Goal: Information Seeking & Learning: Compare options

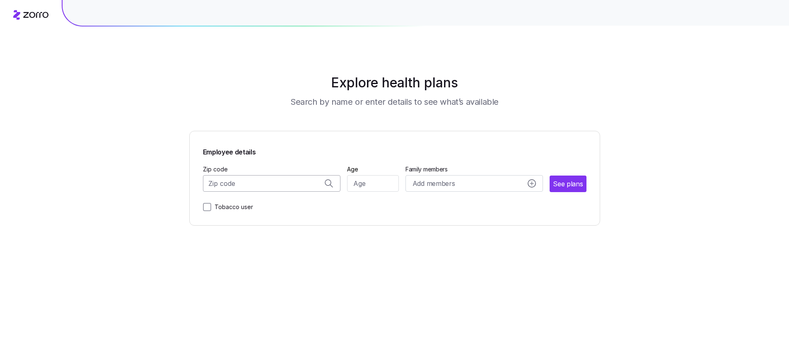
click at [269, 187] on input "Zip code" at bounding box center [272, 183] width 138 height 17
drag, startPoint x: 267, startPoint y: 207, endPoint x: 281, endPoint y: 204, distance: 14.8
click at [267, 207] on span "33433, [GEOGRAPHIC_DATA], [GEOGRAPHIC_DATA]" at bounding box center [270, 205] width 116 height 10
type input "33433, [GEOGRAPHIC_DATA], [GEOGRAPHIC_DATA]"
click at [371, 186] on input "Age" at bounding box center [374, 183] width 52 height 17
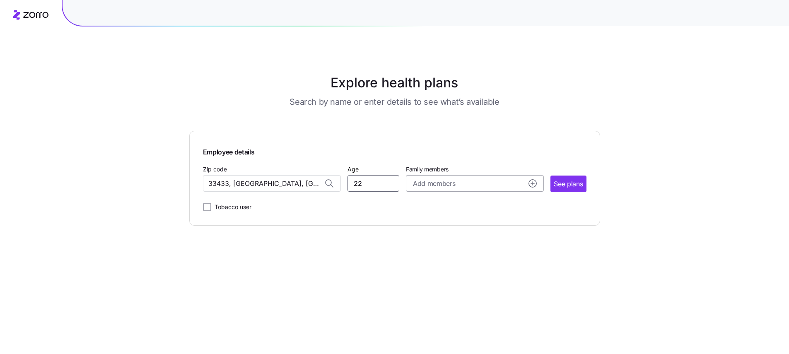
type input "22"
click at [419, 178] on button "Add members" at bounding box center [475, 183] width 138 height 17
click at [561, 185] on span "See plans" at bounding box center [568, 184] width 29 height 10
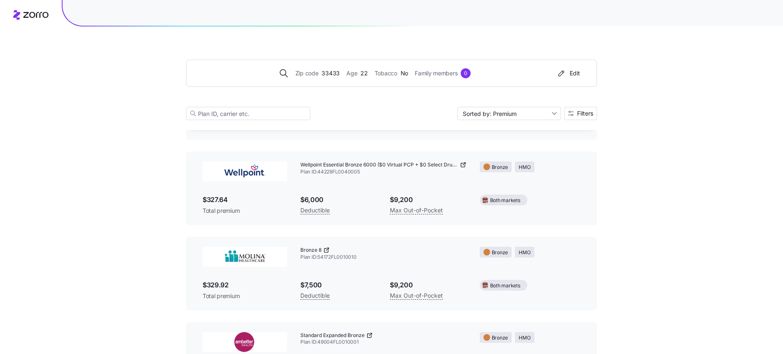
scroll to position [624, 0]
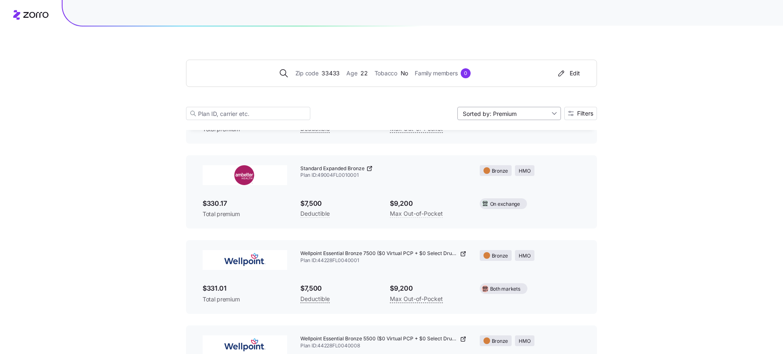
click at [537, 112] on input "Sorted by: Premium" at bounding box center [510, 113] width 104 height 13
click at [516, 149] on div "Deductible" at bounding box center [508, 145] width 97 height 12
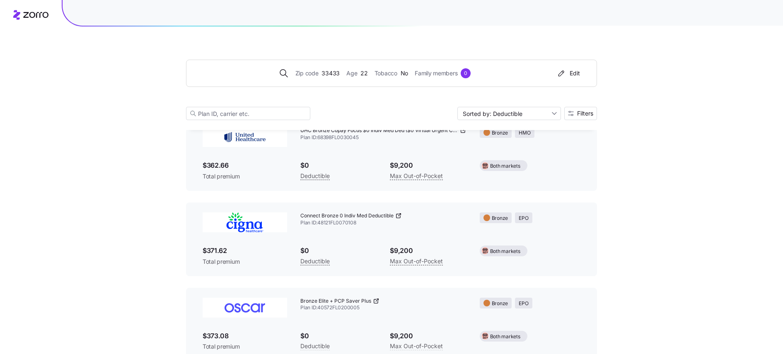
scroll to position [0, 0]
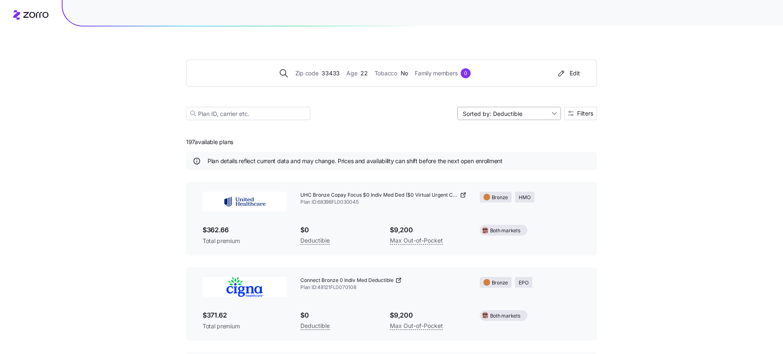
click at [525, 112] on input "Sorted by: Deductible" at bounding box center [510, 113] width 104 height 13
click at [518, 158] on div "Max out of pocket" at bounding box center [508, 157] width 97 height 12
click at [545, 116] on input "Sorted by: [PERSON_NAME] out of pocket" at bounding box center [510, 113] width 104 height 13
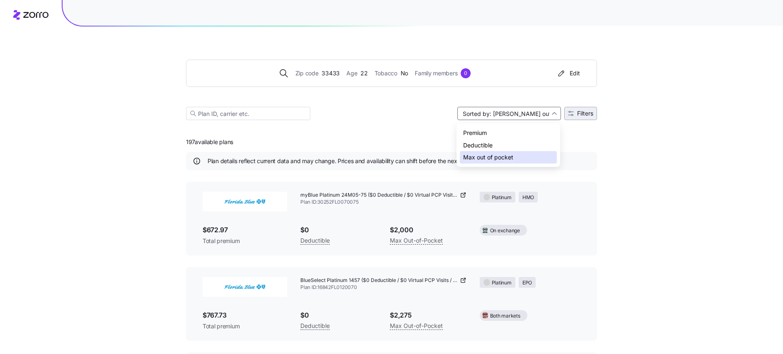
click at [581, 111] on span "Filters" at bounding box center [585, 114] width 16 height 6
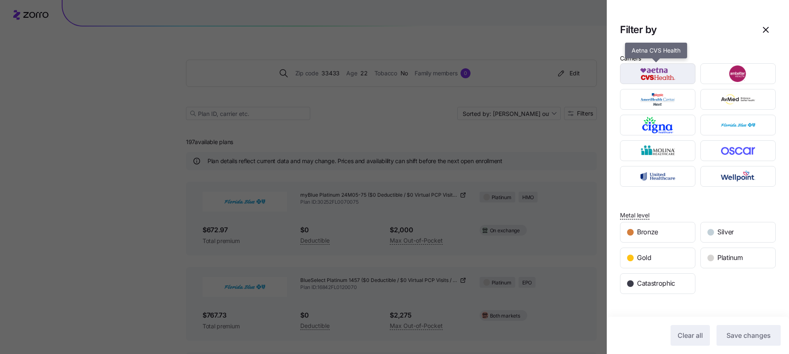
click at [653, 78] on img "button" at bounding box center [658, 73] width 61 height 17
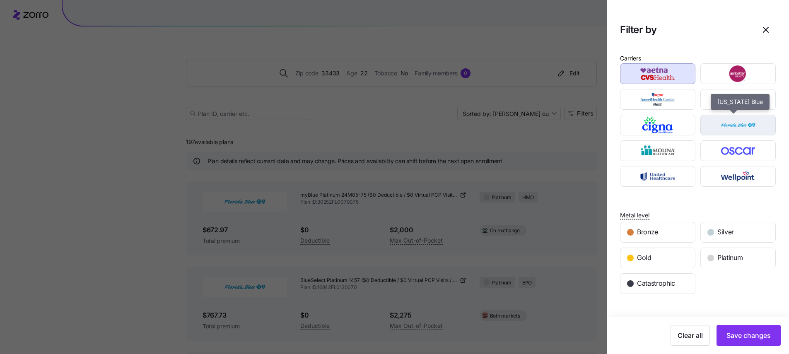
click at [725, 123] on img "button" at bounding box center [738, 125] width 61 height 17
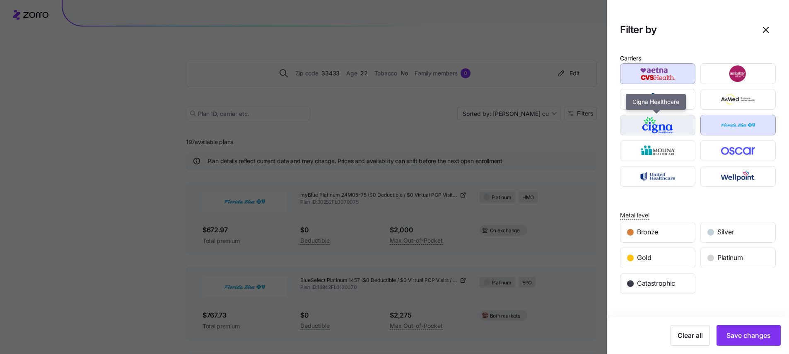
click at [675, 130] on img "button" at bounding box center [658, 125] width 61 height 17
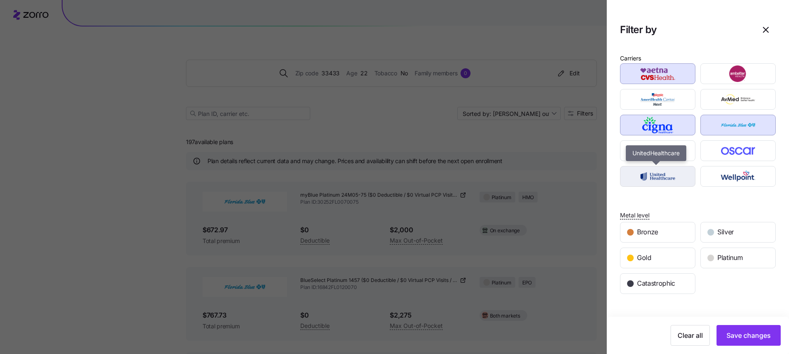
click at [654, 177] on img "button" at bounding box center [658, 176] width 61 height 17
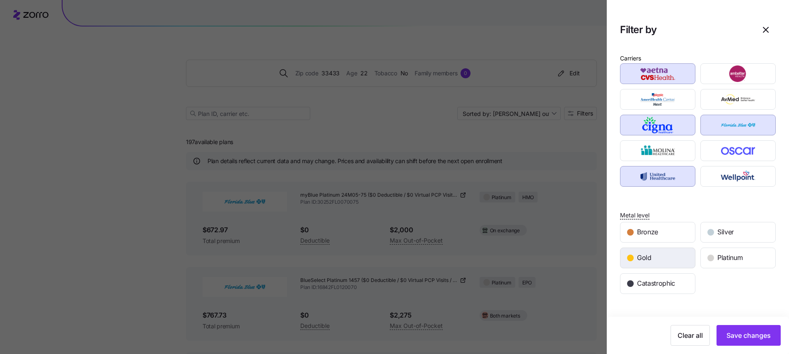
click at [658, 261] on div "Gold" at bounding box center [658, 258] width 75 height 20
click at [731, 230] on span "Silver" at bounding box center [726, 232] width 17 height 10
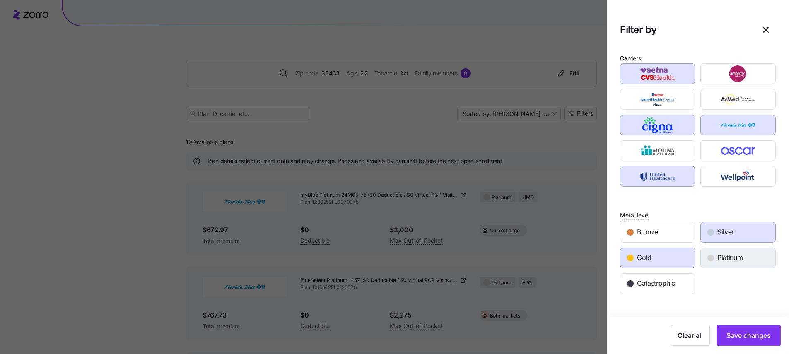
click at [731, 261] on span "Platinum" at bounding box center [730, 258] width 25 height 10
click at [743, 331] on span "Save changes" at bounding box center [749, 336] width 44 height 10
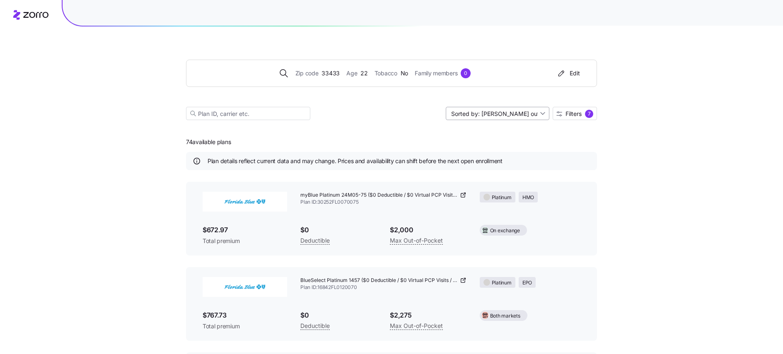
click at [523, 114] on input "Sorted by: [PERSON_NAME] out of pocket" at bounding box center [498, 113] width 104 height 13
click at [494, 135] on div "Premium" at bounding box center [496, 133] width 97 height 12
type input "Sorted by: Premium"
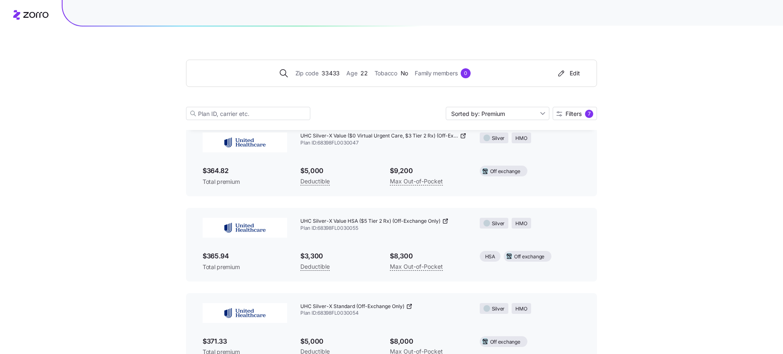
scroll to position [61, 0]
drag, startPoint x: 205, startPoint y: 232, endPoint x: 216, endPoint y: 231, distance: 10.8
click at [206, 231] on img at bounding box center [245, 226] width 85 height 20
click at [230, 255] on div "$365.94 Total premium" at bounding box center [245, 260] width 98 height 34
drag, startPoint x: 427, startPoint y: 237, endPoint x: 456, endPoint y: 228, distance: 30.3
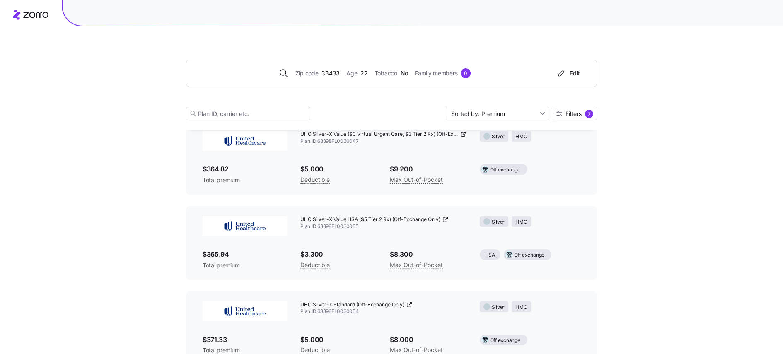
click at [439, 231] on div "UHC Silver-X Value HSA ($5 Tier 2 Rx) (Off-Exchange Only) Plan ID: 68398FL00300…" at bounding box center [383, 223] width 179 height 27
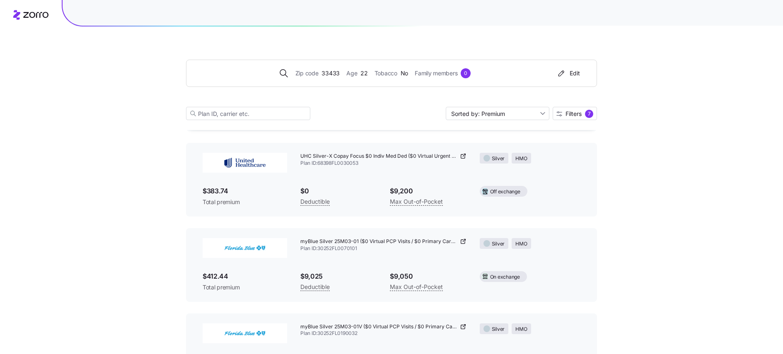
scroll to position [476, 0]
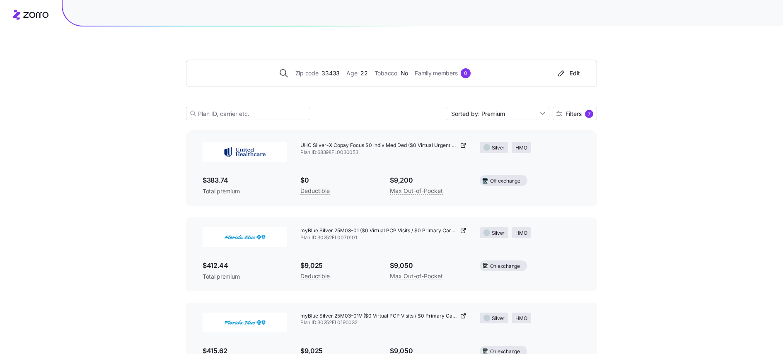
click at [255, 240] on img at bounding box center [245, 238] width 85 height 20
click at [464, 232] on icon at bounding box center [463, 231] width 7 height 7
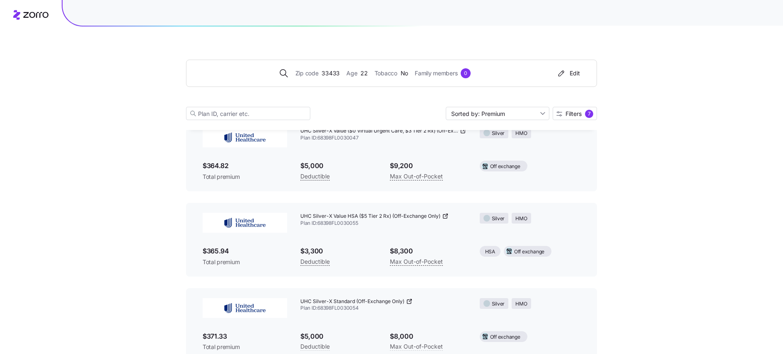
scroll to position [0, 0]
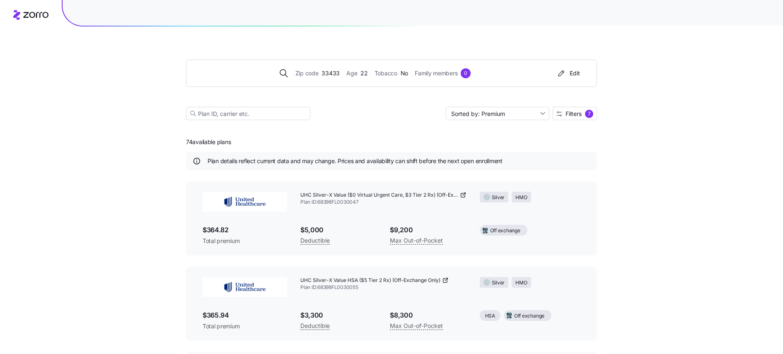
click at [465, 195] on icon at bounding box center [463, 195] width 7 height 7
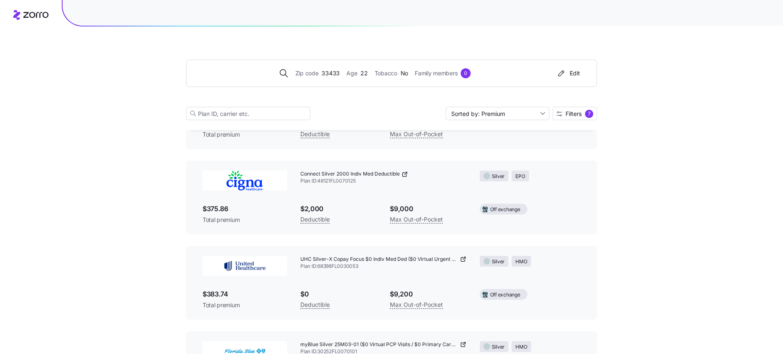
scroll to position [369, 0]
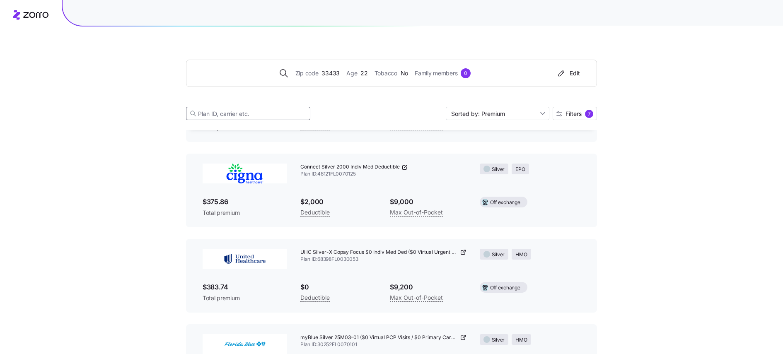
click at [227, 111] on input at bounding box center [248, 113] width 124 height 13
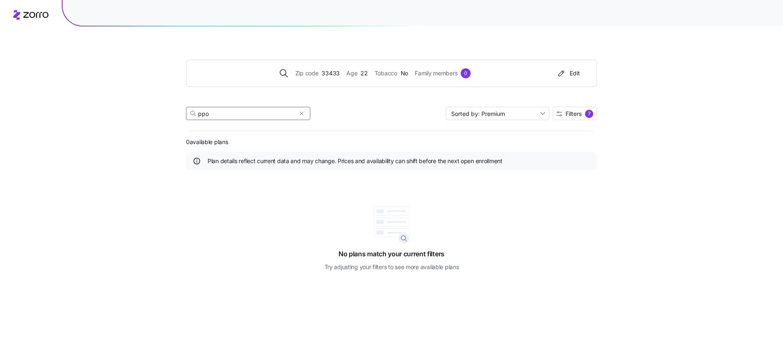
scroll to position [0, 0]
type input "p"
type input "e"
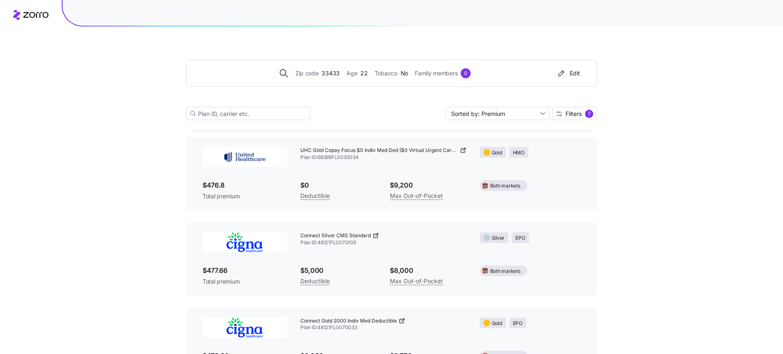
scroll to position [2617, 0]
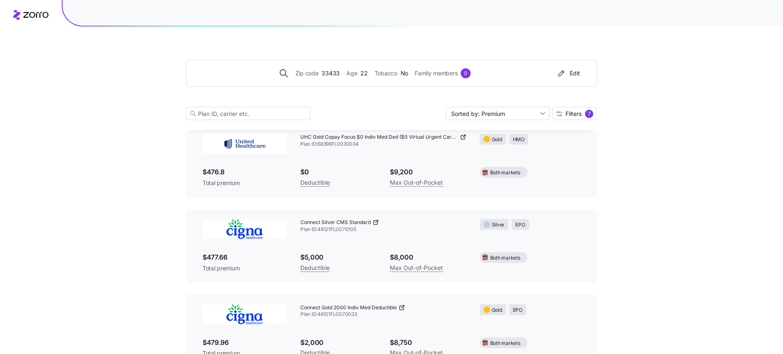
click at [378, 223] on icon at bounding box center [376, 222] width 7 height 7
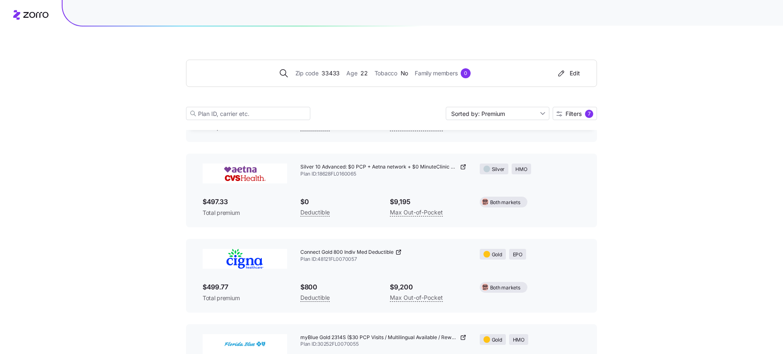
scroll to position [3177, 0]
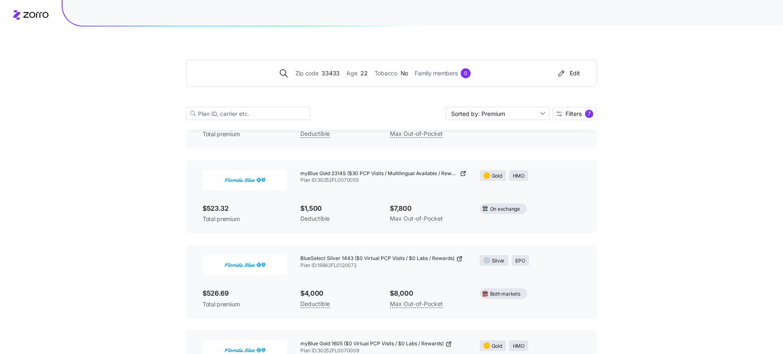
click at [458, 258] on icon at bounding box center [459, 259] width 7 height 7
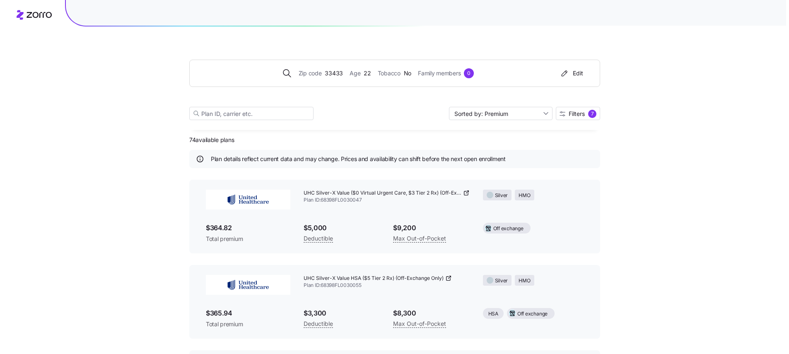
scroll to position [0, 0]
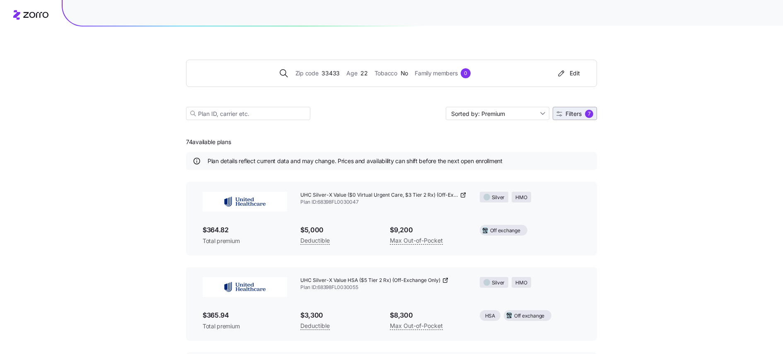
click at [571, 113] on span "Filters" at bounding box center [574, 114] width 16 height 6
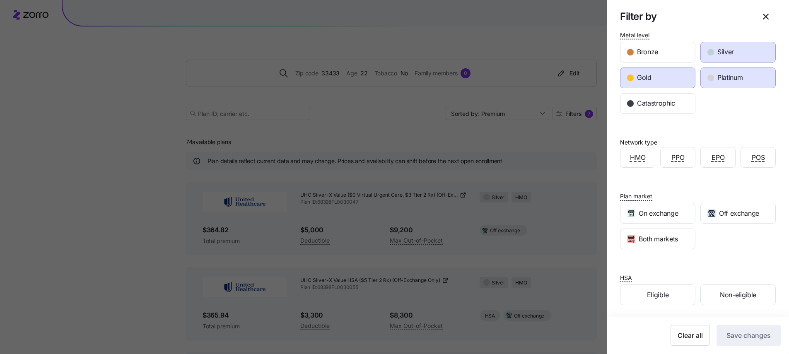
scroll to position [181, 0]
click at [678, 160] on span "PPO" at bounding box center [678, 157] width 13 height 10
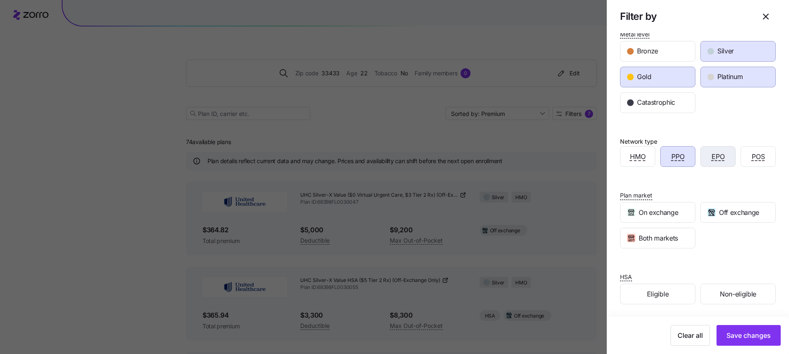
click at [712, 155] on span "EPO" at bounding box center [718, 157] width 13 height 10
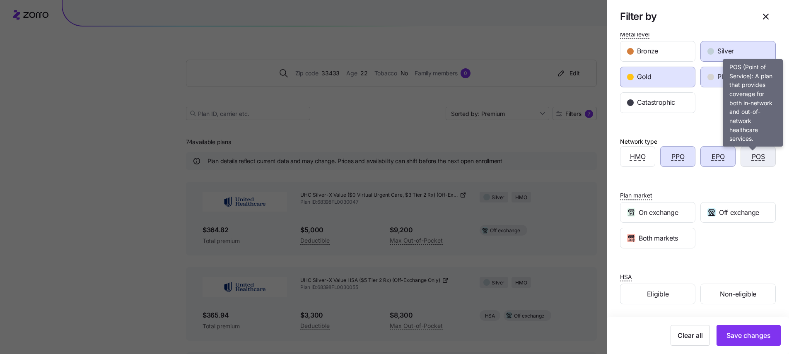
click at [752, 158] on span "POS" at bounding box center [758, 157] width 13 height 10
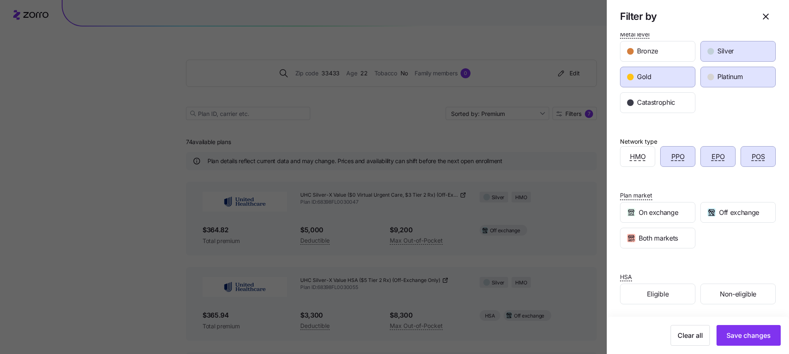
click at [682, 157] on span "PPO" at bounding box center [678, 157] width 13 height 10
click at [721, 157] on span "EPO" at bounding box center [718, 157] width 13 height 10
click at [757, 156] on span "POS" at bounding box center [758, 157] width 13 height 10
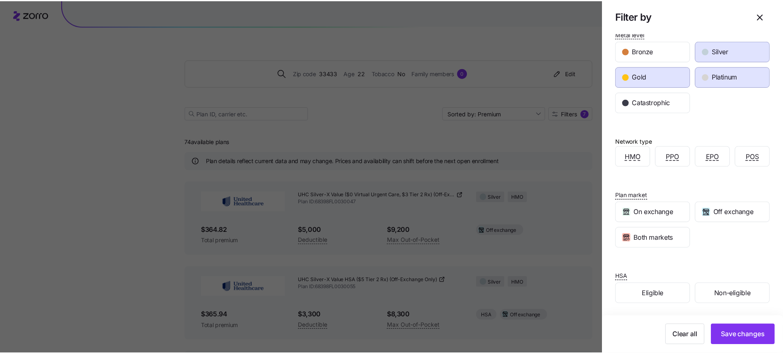
scroll to position [182, 0]
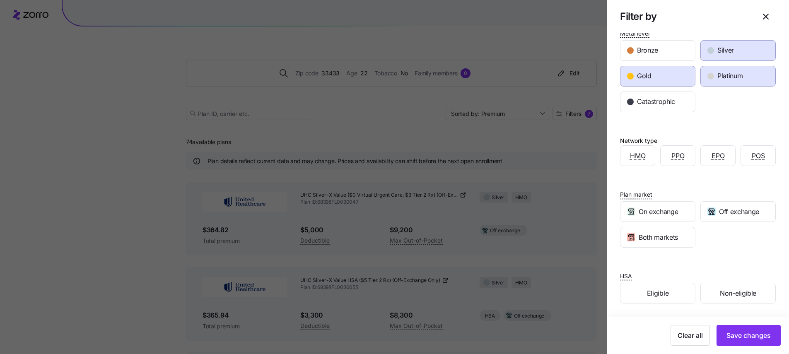
click at [517, 187] on div at bounding box center [394, 177] width 789 height 354
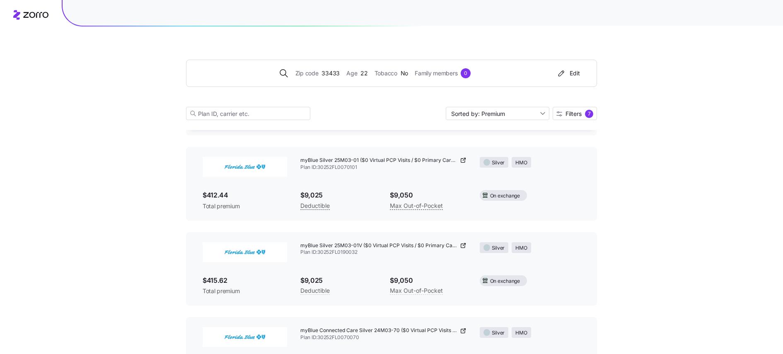
scroll to position [547, 0]
click at [460, 246] on icon at bounding box center [463, 245] width 7 height 7
click at [465, 245] on icon at bounding box center [463, 245] width 7 height 7
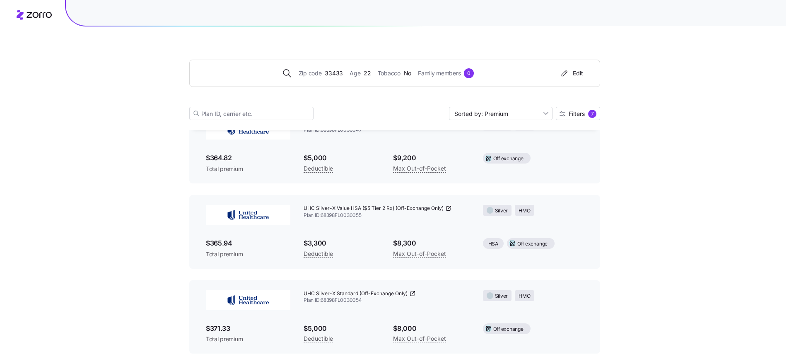
scroll to position [0, 0]
